Goal: Transaction & Acquisition: Purchase product/service

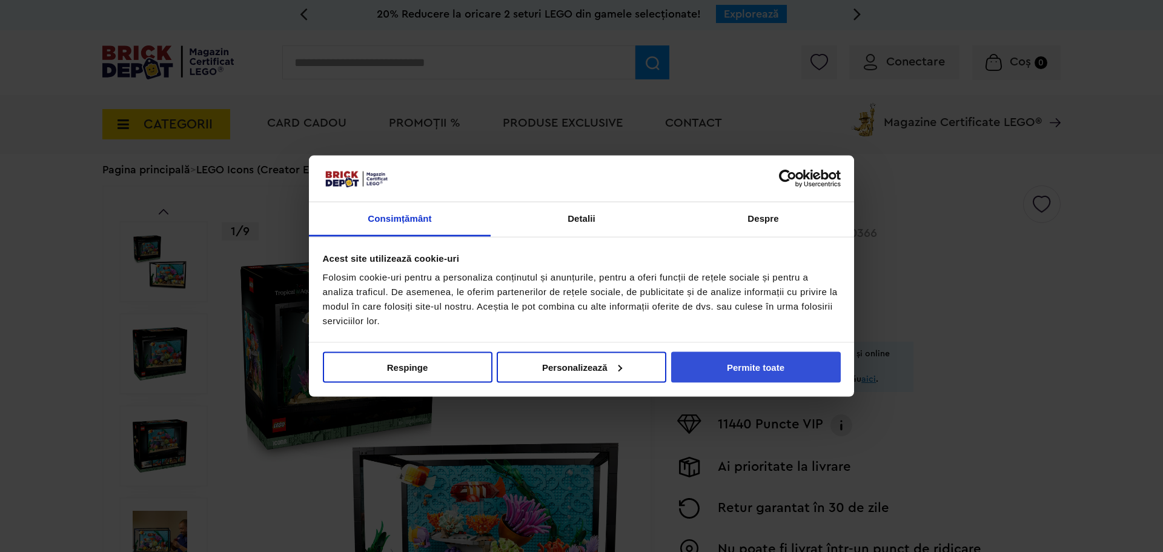
click at [751, 375] on button "Permite toate" at bounding box center [756, 366] width 170 height 31
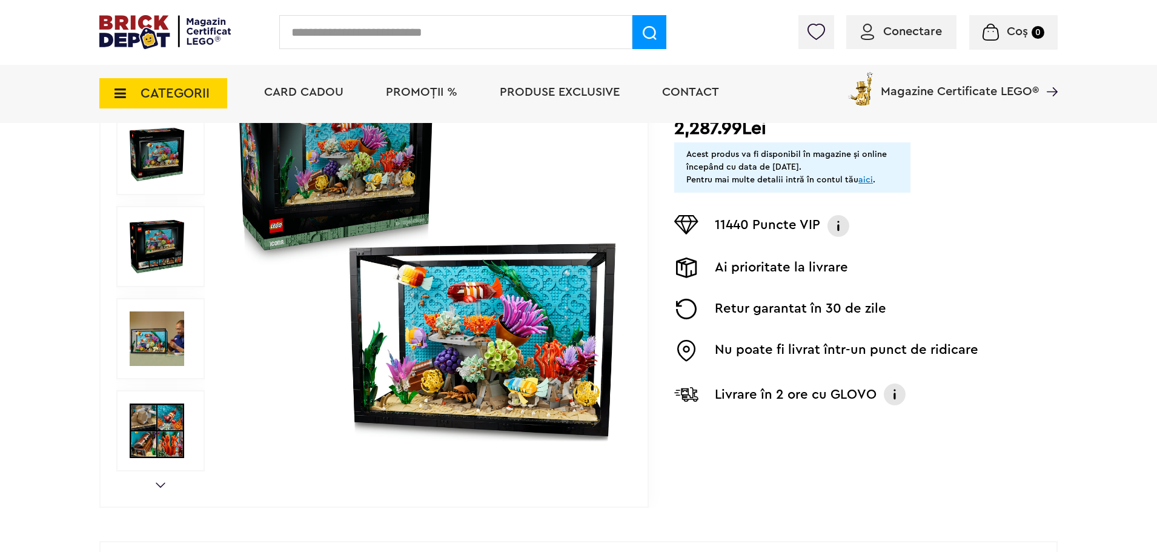
scroll to position [242, 0]
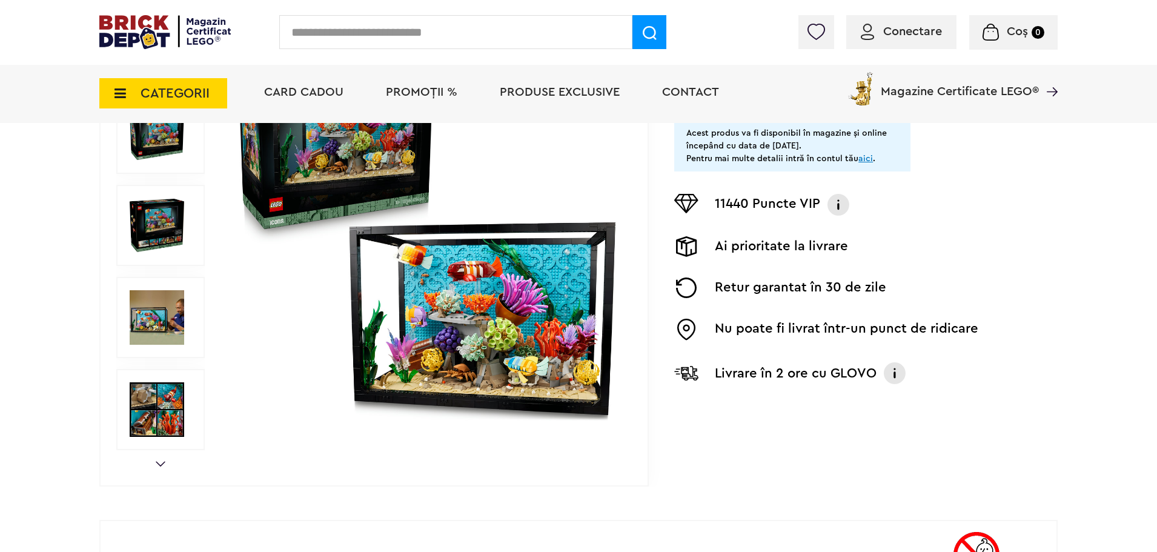
click at [274, 188] on img at bounding box center [426, 225] width 390 height 390
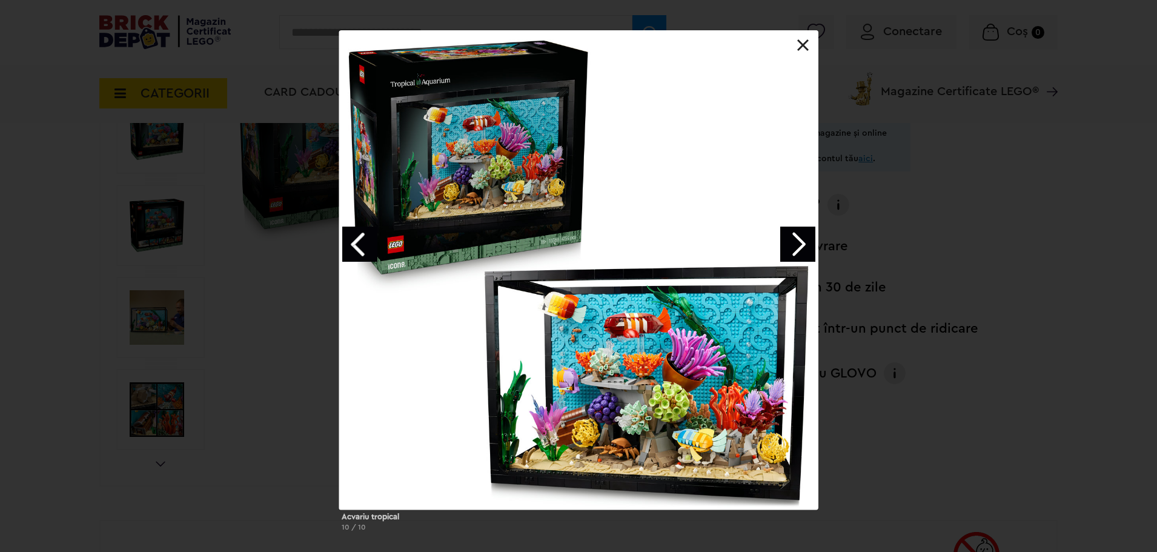
click at [924, 177] on div "Acvariu tropical 10 / 10" at bounding box center [578, 285] width 1157 height 510
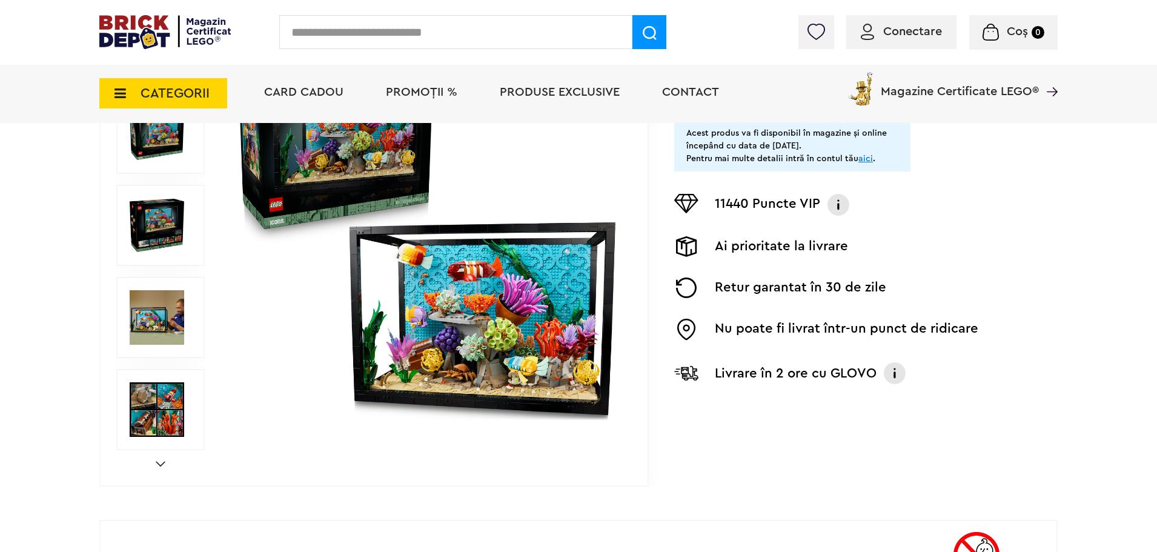
click at [175, 322] on img at bounding box center [157, 317] width 54 height 54
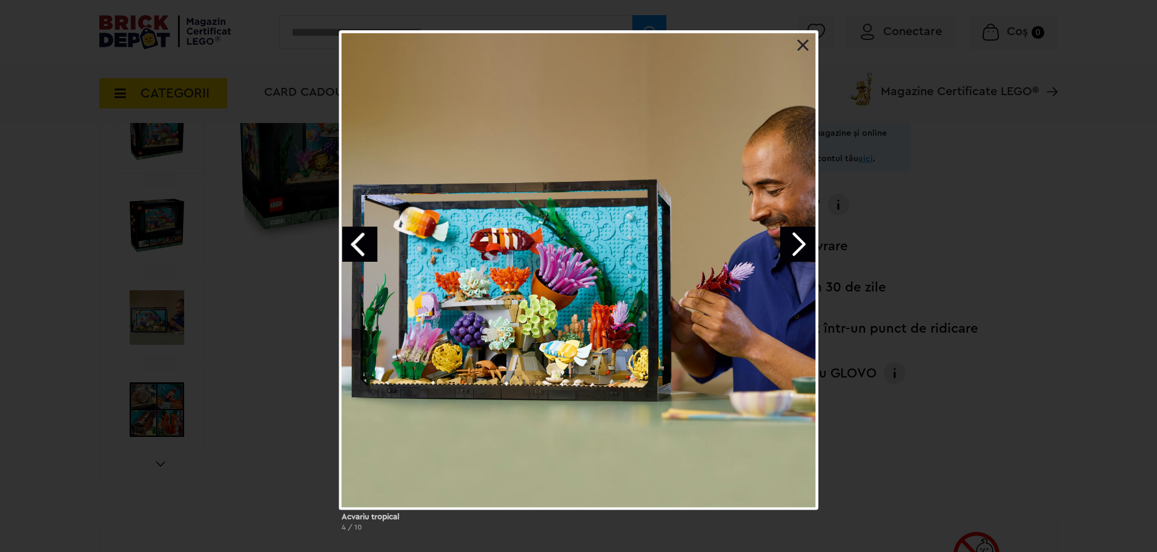
click at [788, 250] on link "Next image" at bounding box center [797, 243] width 35 height 35
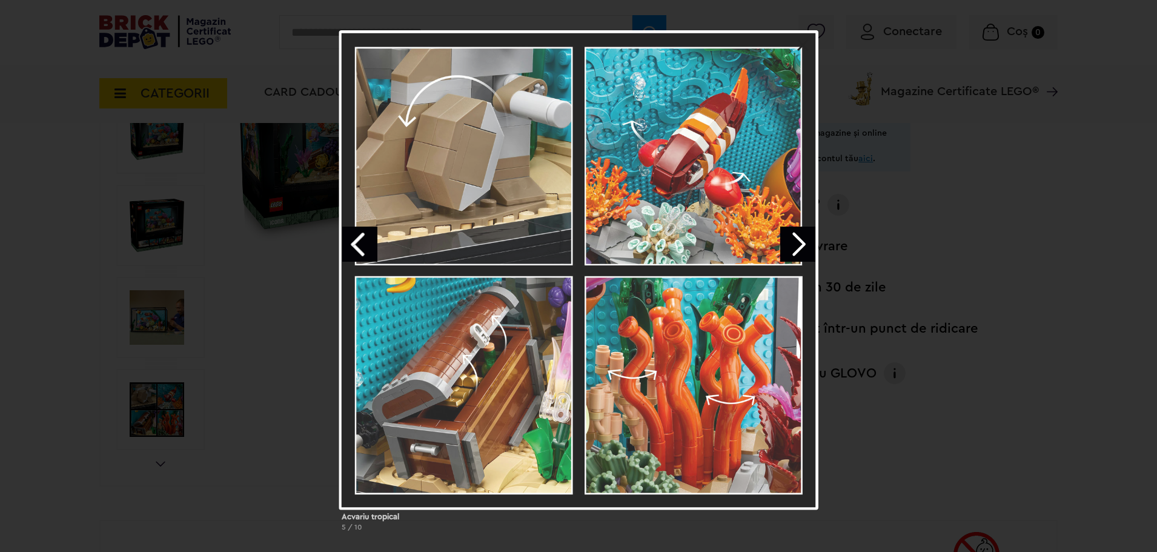
click at [788, 250] on link "Next image" at bounding box center [797, 243] width 35 height 35
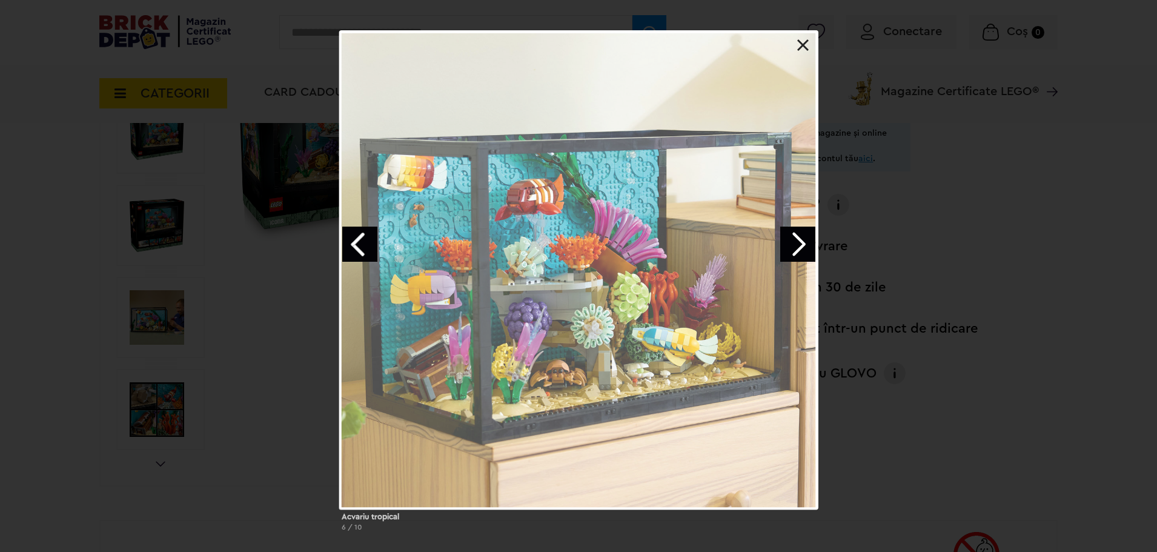
click at [788, 250] on link "Next image" at bounding box center [797, 243] width 35 height 35
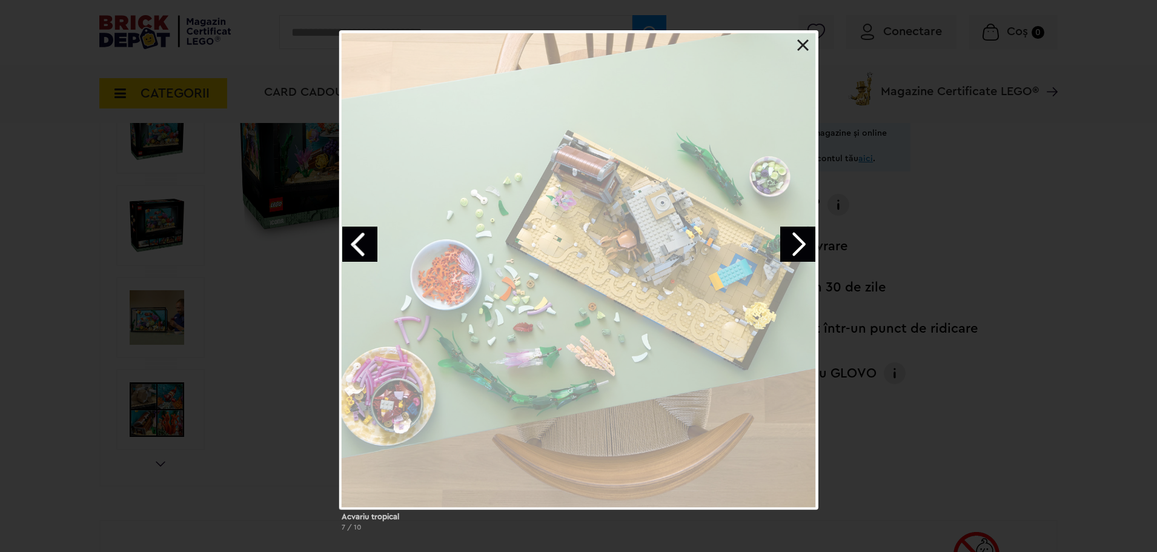
click at [1117, 303] on div "Acvariu tropical 7 / 10" at bounding box center [578, 285] width 1157 height 510
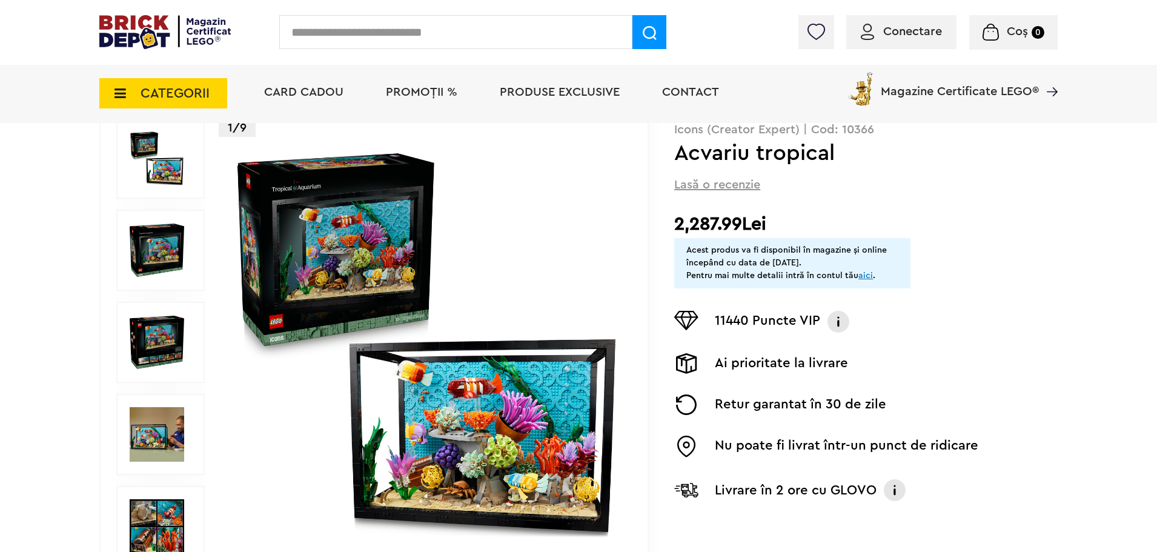
scroll to position [121, 0]
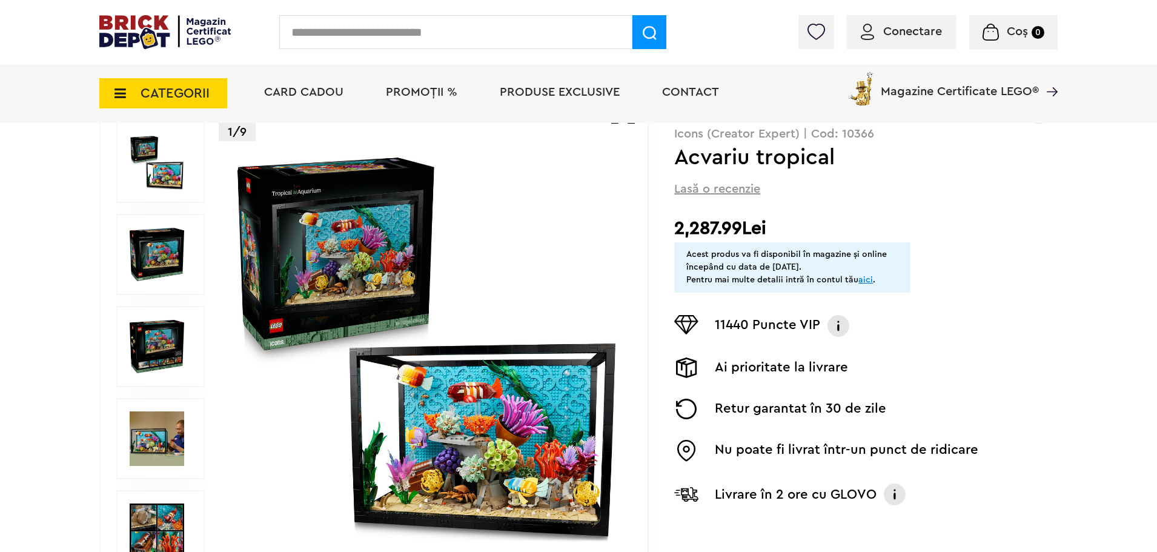
click at [300, 258] on img at bounding box center [426, 346] width 390 height 390
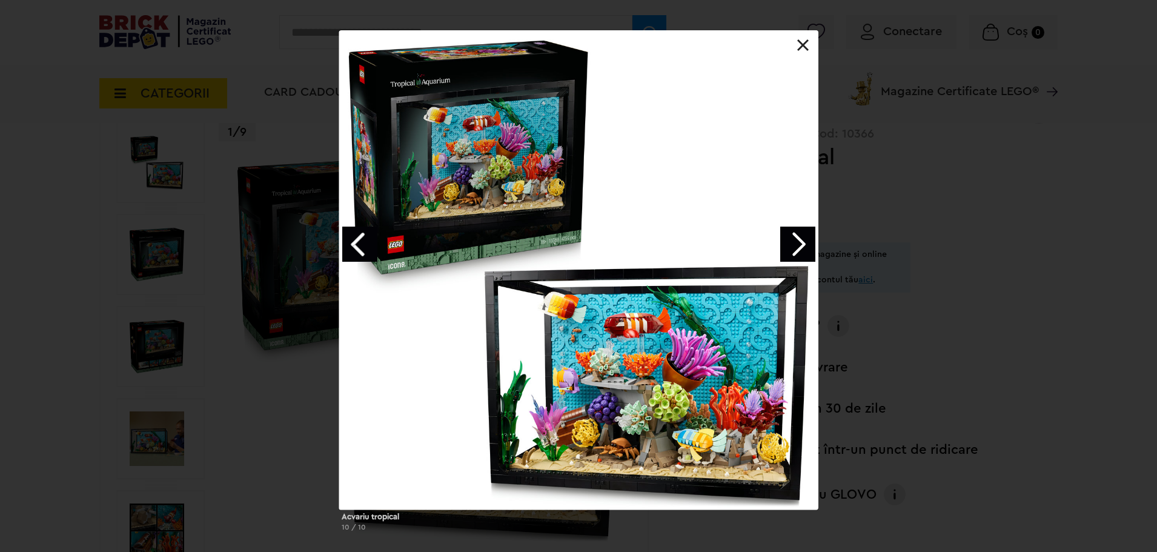
click at [796, 239] on link "Next image" at bounding box center [797, 243] width 35 height 35
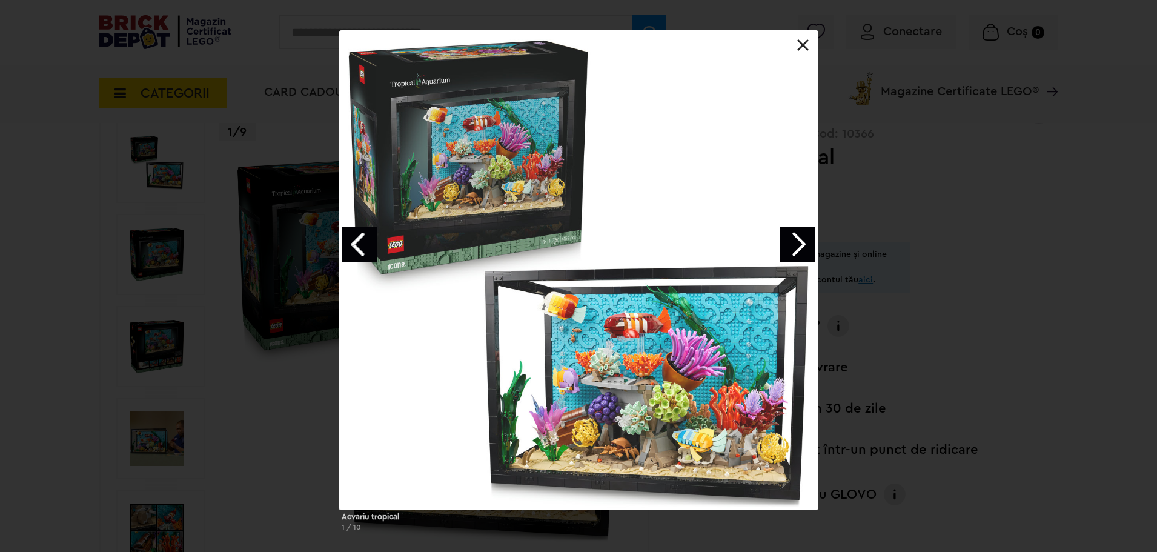
click at [796, 239] on link "Next image" at bounding box center [797, 243] width 35 height 35
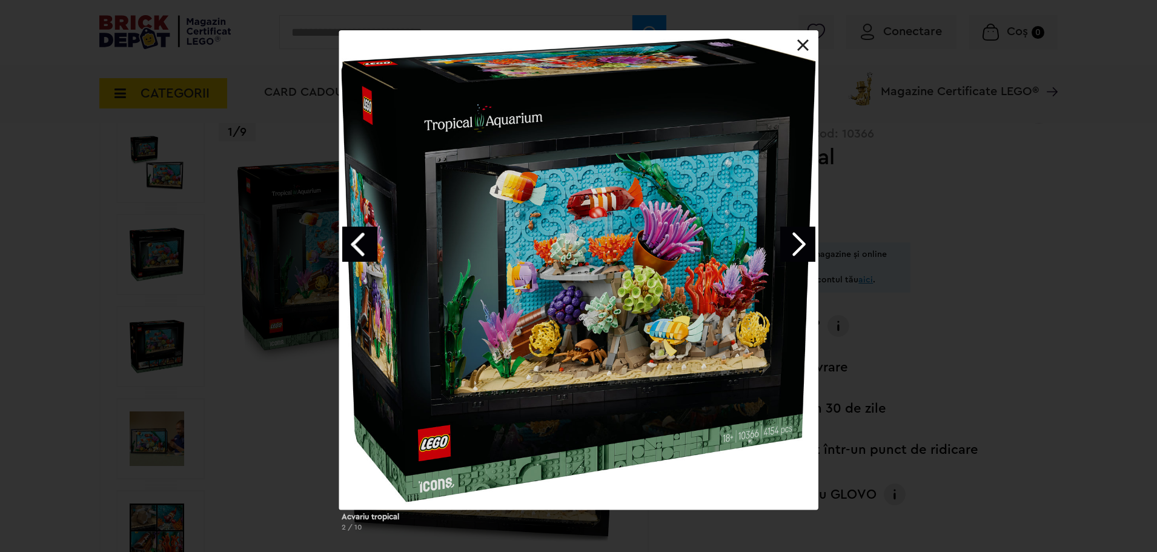
click at [796, 239] on link "Next image" at bounding box center [797, 243] width 35 height 35
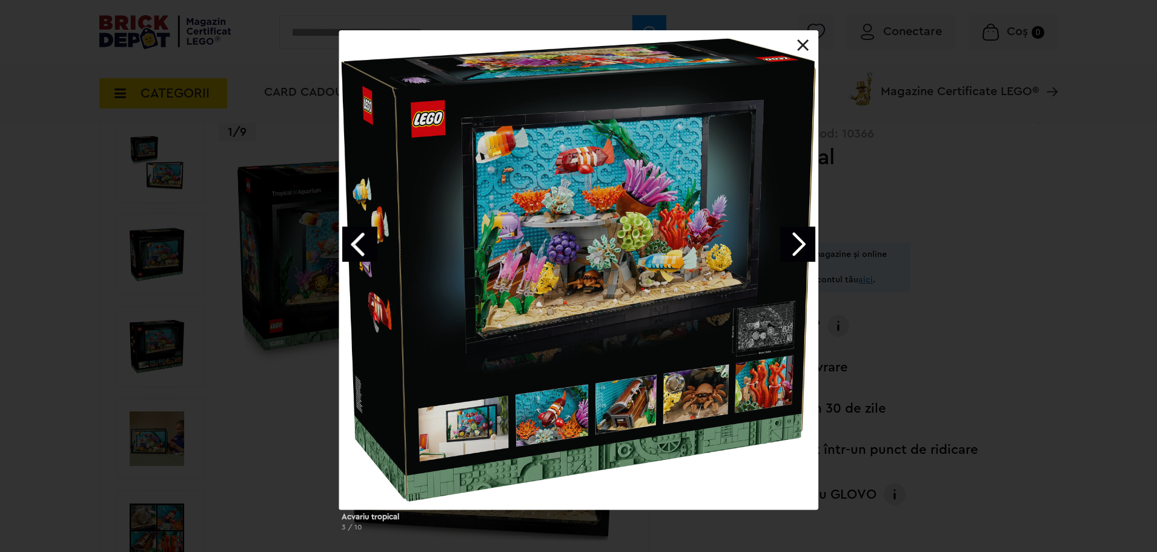
click at [796, 239] on link "Next image" at bounding box center [797, 243] width 35 height 35
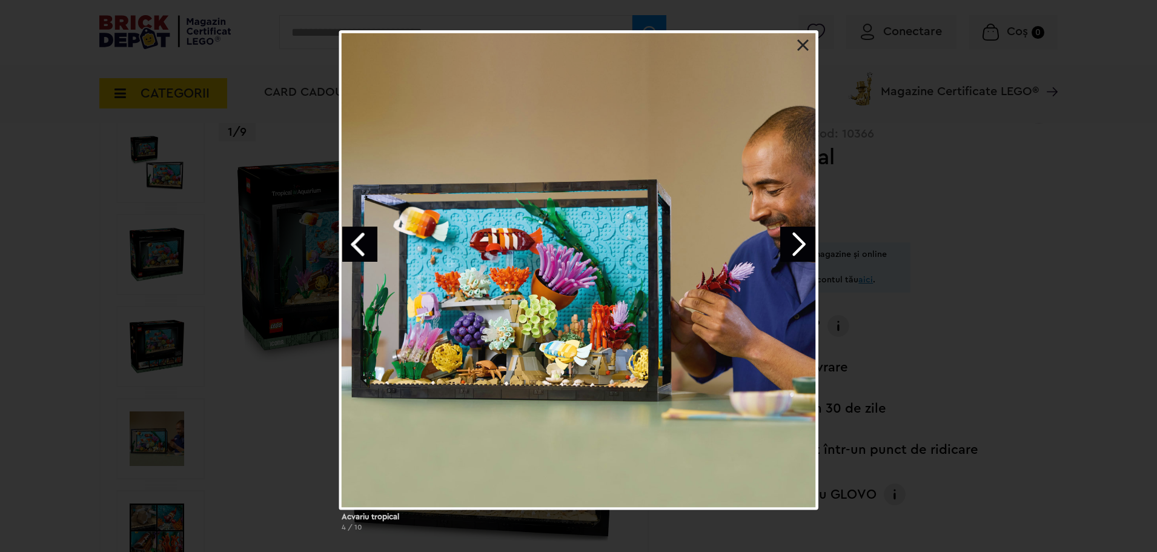
click at [1080, 292] on div "Acvariu tropical 4 / 10" at bounding box center [578, 285] width 1157 height 510
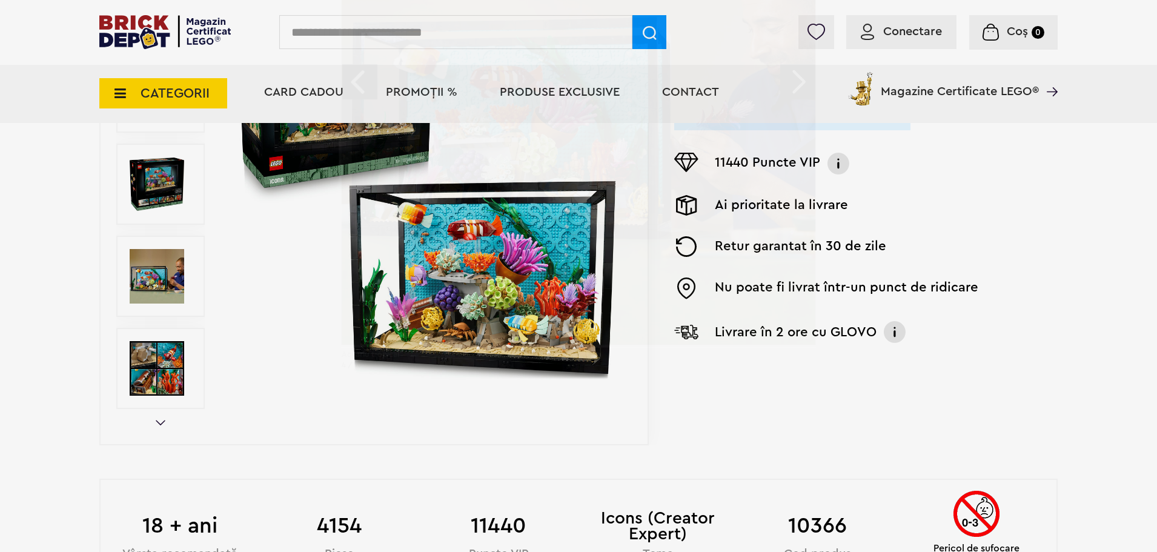
scroll to position [545, 0]
